Goal: Task Accomplishment & Management: Use online tool/utility

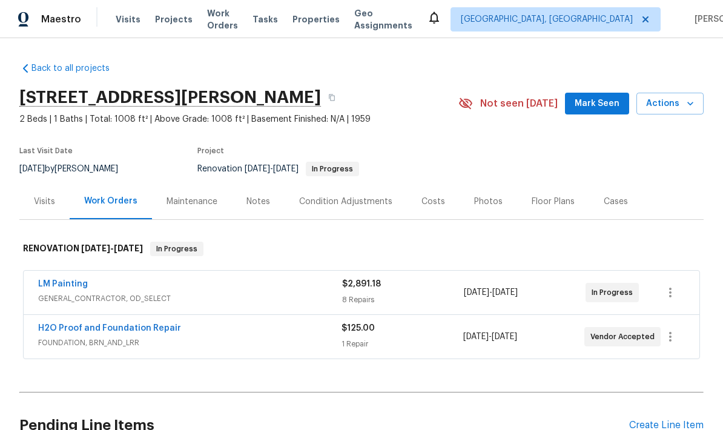
click at [436, 196] on div "Costs" at bounding box center [433, 202] width 24 height 12
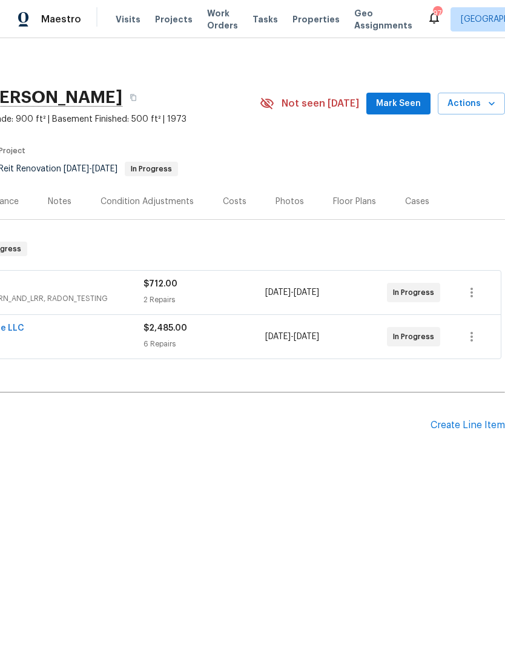
scroll to position [0, 179]
click at [475, 422] on div "Create Line Item" at bounding box center [467, 426] width 74 height 12
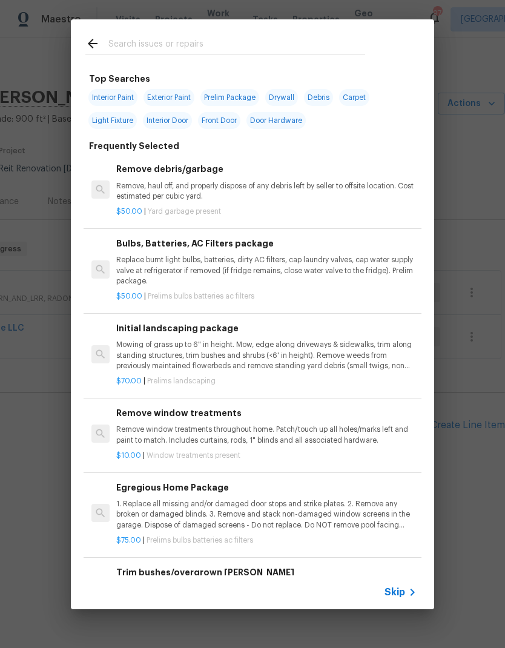
click at [400, 593] on span "Skip" at bounding box center [394, 592] width 21 height 12
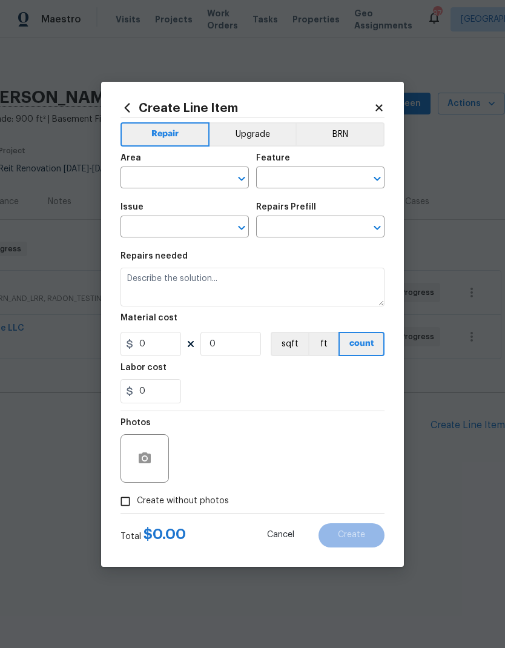
click at [385, 101] on div "Create Line Item Repair Upgrade BRN Area ​ Feature ​ Issue ​ Repairs Prefill ​ …" at bounding box center [252, 324] width 303 height 485
click at [381, 102] on icon at bounding box center [379, 107] width 11 height 11
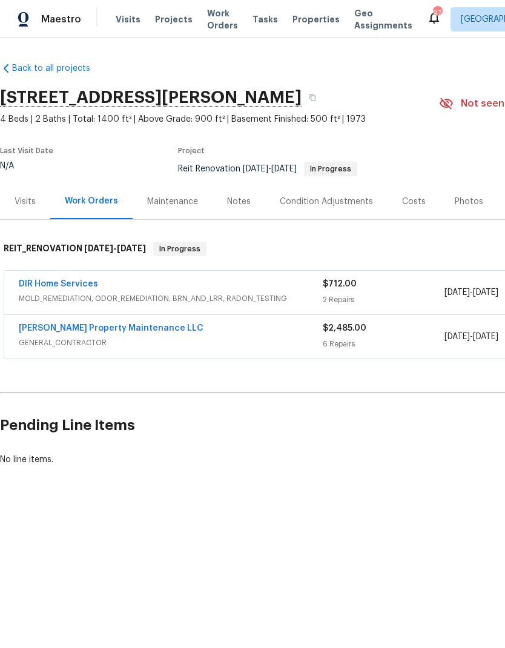
scroll to position [0, 0]
